Goal: Find specific page/section: Find specific page/section

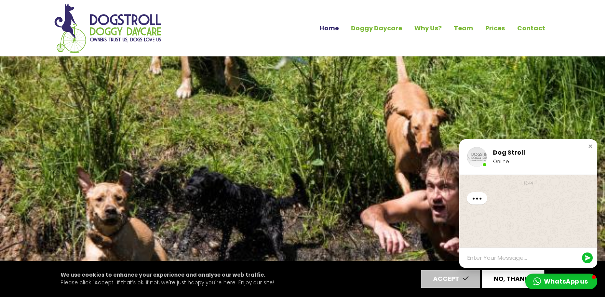
click at [513, 283] on button "No, thanks" at bounding box center [513, 279] width 62 height 18
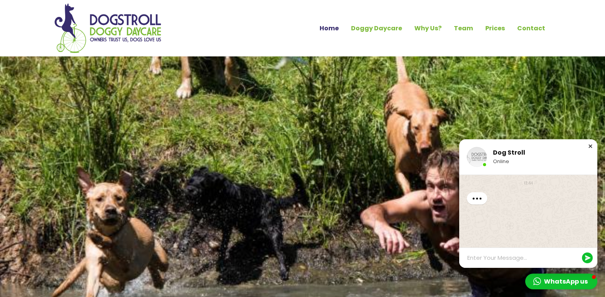
click at [591, 145] on div "Close chat window" at bounding box center [590, 146] width 8 height 8
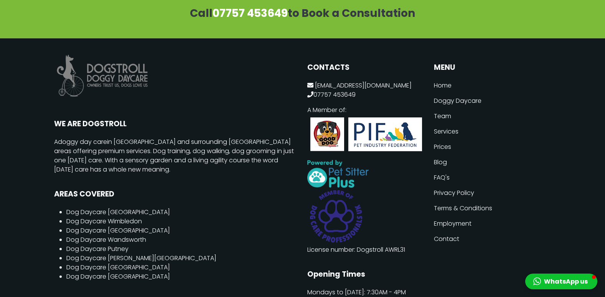
scroll to position [1912, 0]
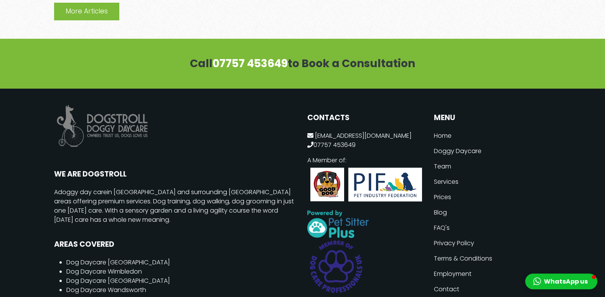
click at [469, 267] on link "Employment" at bounding box center [492, 273] width 117 height 15
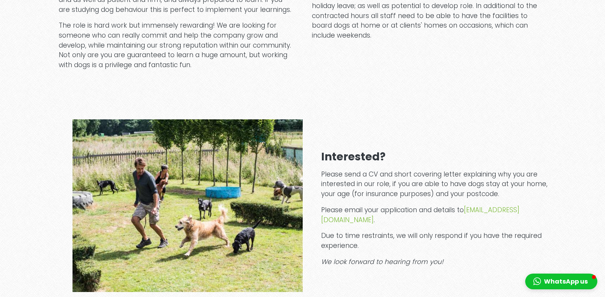
scroll to position [673, 0]
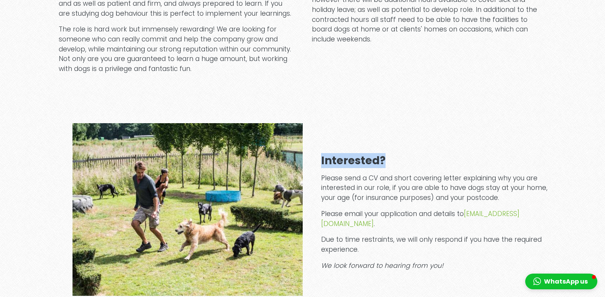
drag, startPoint x: 358, startPoint y: 150, endPoint x: 317, endPoint y: 147, distance: 41.1
click at [317, 147] on div "Interested? Please send a CV and short covering letter explaining why you are i…" at bounding box center [427, 209] width 248 height 135
click at [406, 147] on div "Interested? Please send a CV and short covering letter explaining why you are i…" at bounding box center [427, 209] width 248 height 135
drag, startPoint x: 406, startPoint y: 147, endPoint x: 381, endPoint y: 116, distance: 40.4
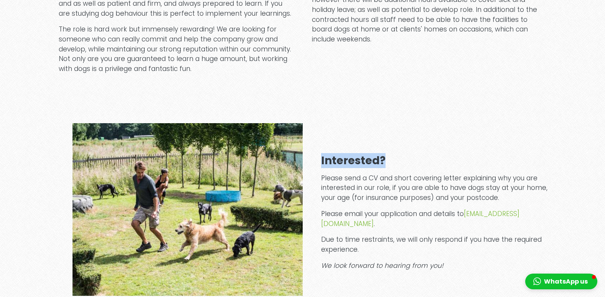
click at [381, 123] on div "Interested? Please send a CV and short covering letter explaining why you are i…" at bounding box center [302, 209] width 497 height 173
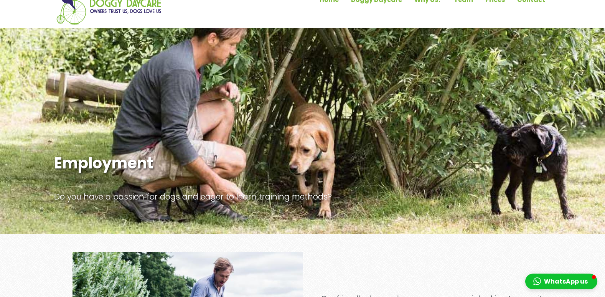
scroll to position [0, 0]
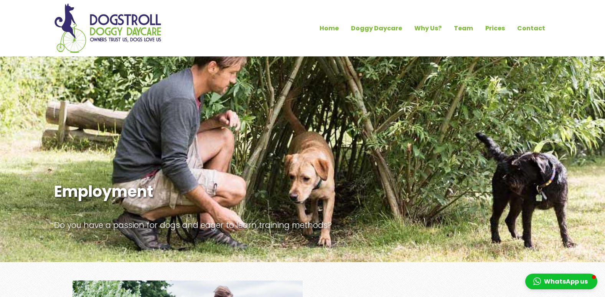
drag, startPoint x: 338, startPoint y: 26, endPoint x: 315, endPoint y: 74, distance: 53.2
click at [338, 26] on link "Home" at bounding box center [328, 28] width 31 height 13
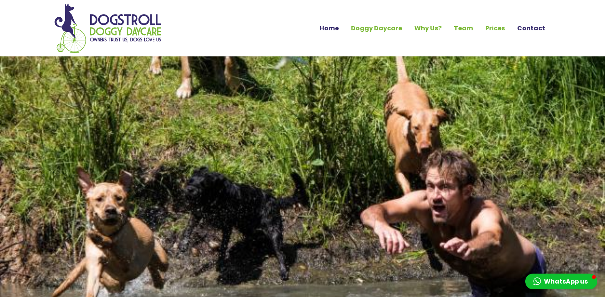
click at [537, 25] on link "Contact" at bounding box center [531, 28] width 40 height 13
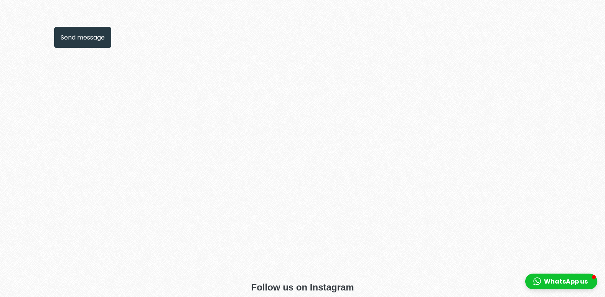
scroll to position [652, 0]
